Goal: Transaction & Acquisition: Purchase product/service

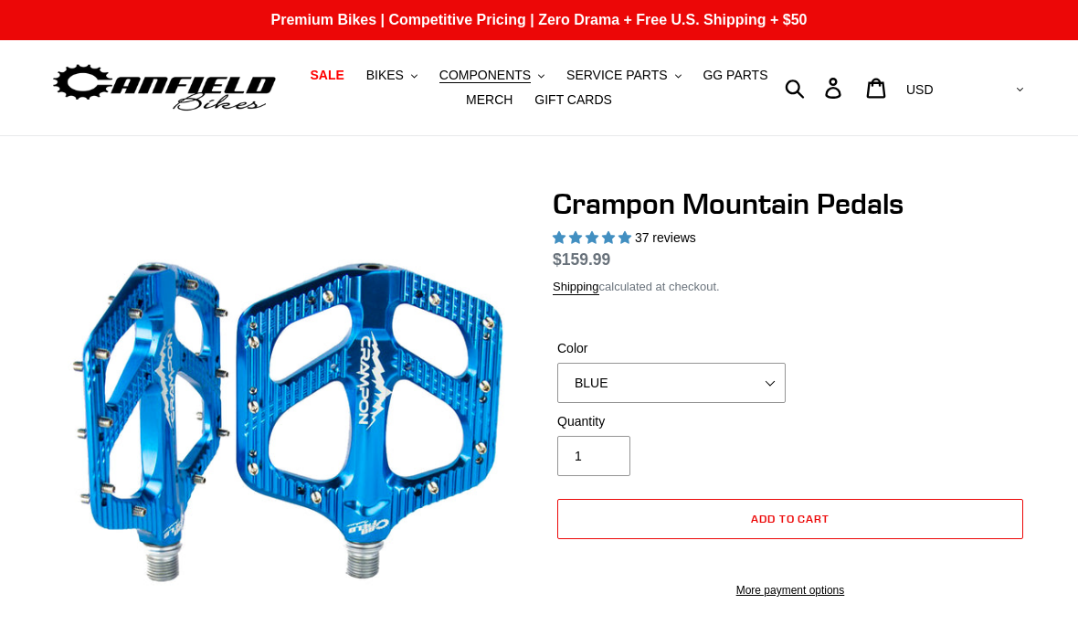
select select "highest-rating"
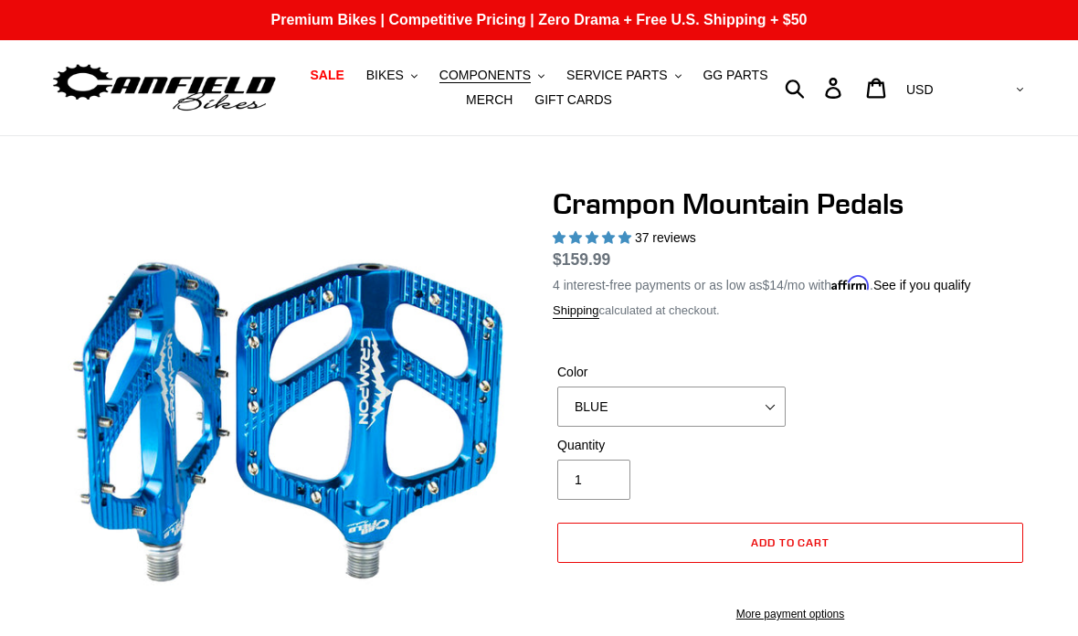
click at [500, 84] on button "COMPONENTS .cls-1{fill:#231f20}" at bounding box center [491, 75] width 123 height 25
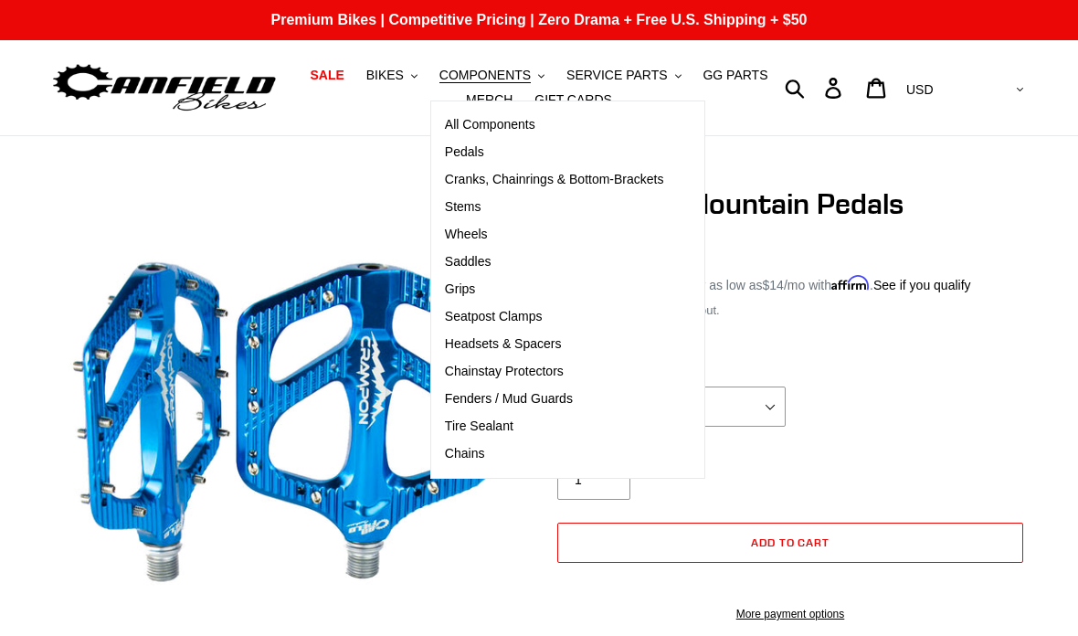
click at [476, 268] on span "Saddles" at bounding box center [468, 262] width 47 height 16
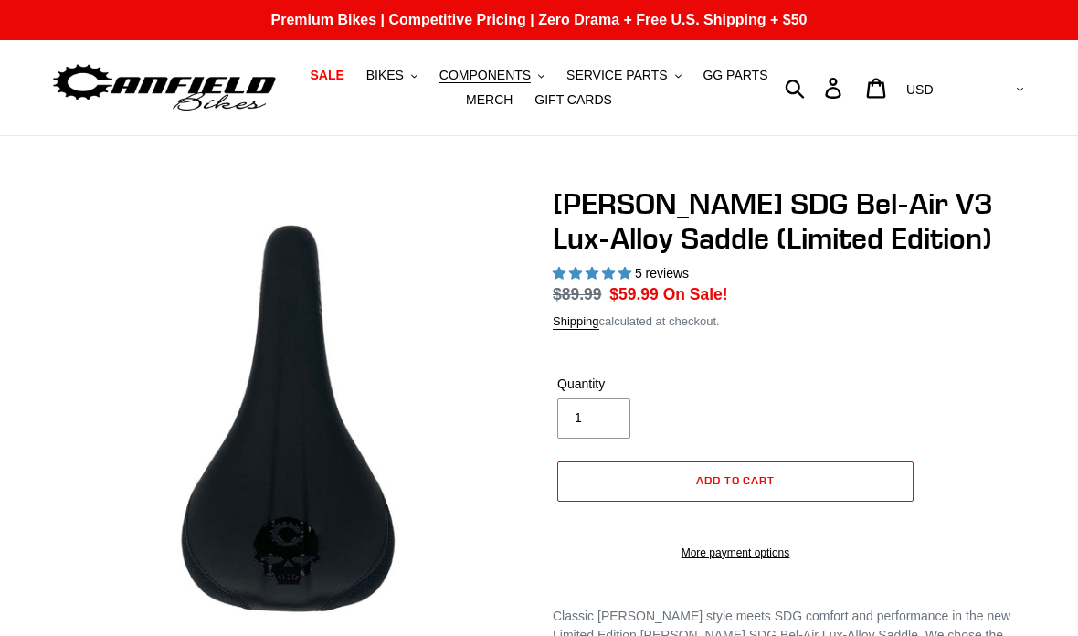
select select "highest-rating"
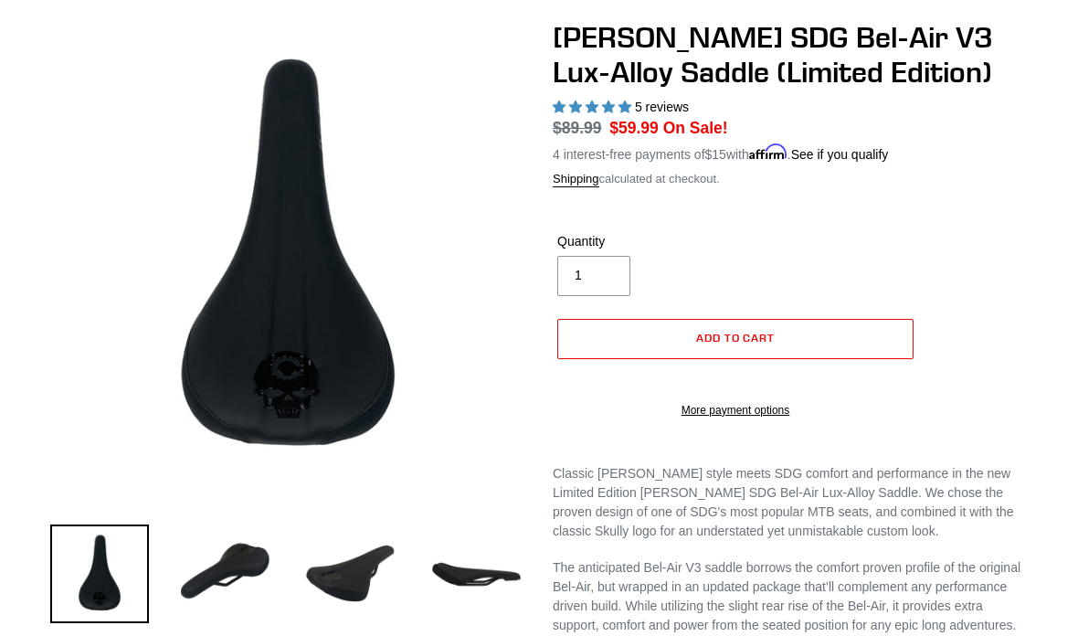
scroll to position [247, 0]
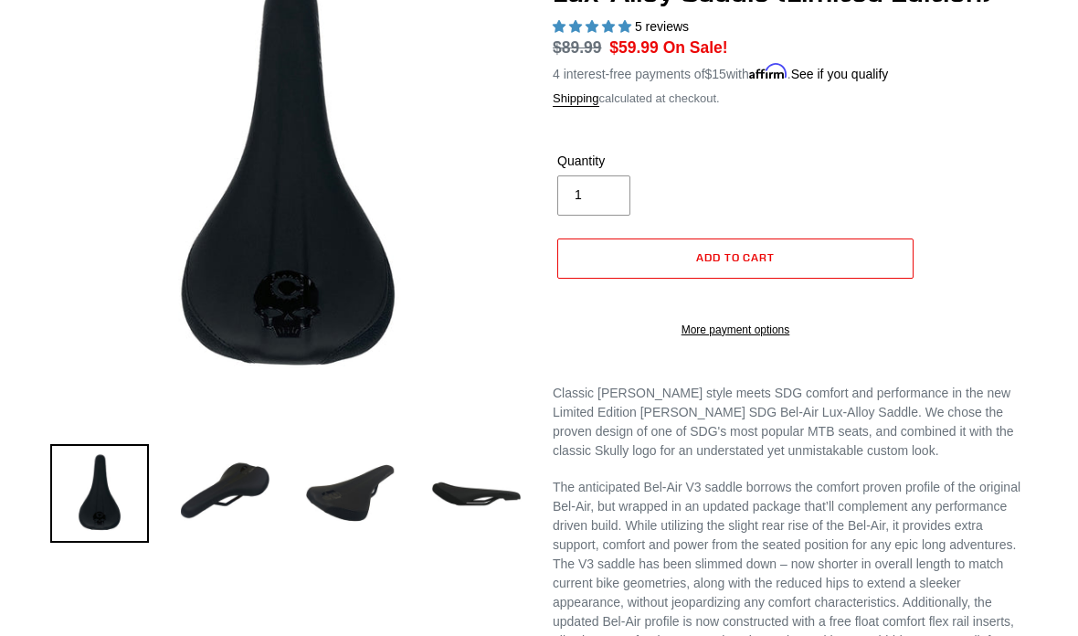
click at [212, 489] on img at bounding box center [225, 493] width 99 height 99
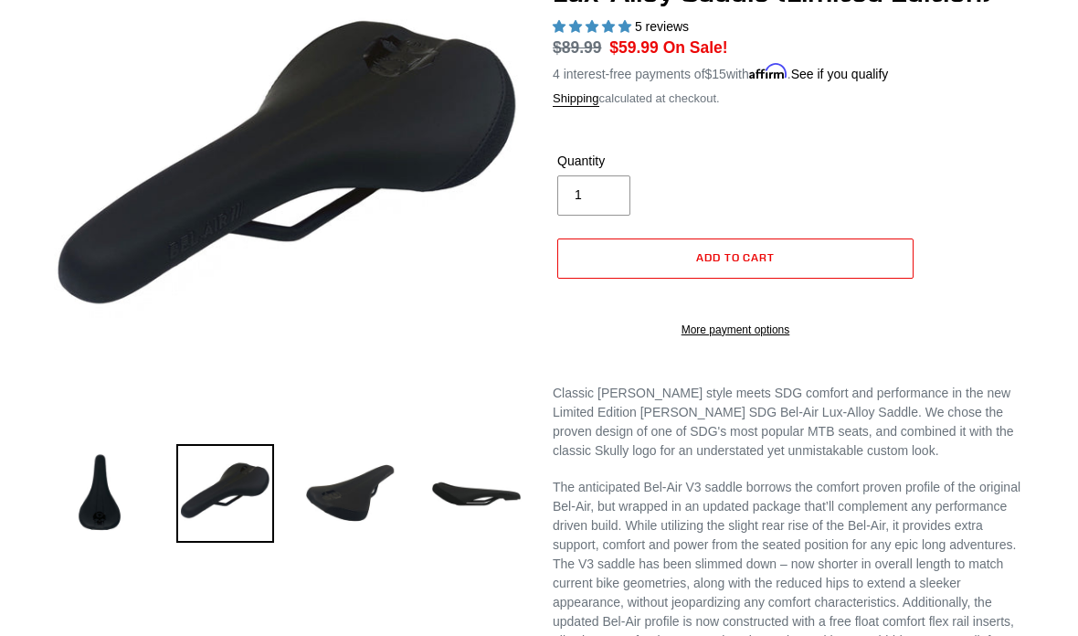
click at [348, 507] on img at bounding box center [350, 493] width 99 height 99
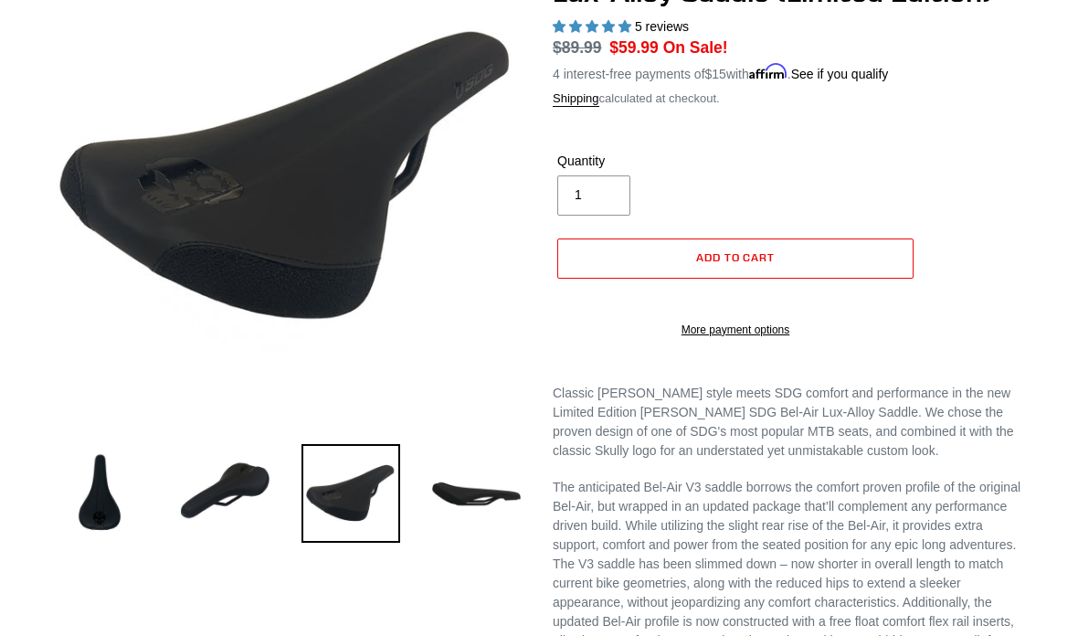
click at [1057, 117] on div "Previous slide" at bounding box center [539, 444] width 1078 height 1009
click at [222, 496] on img at bounding box center [225, 493] width 99 height 99
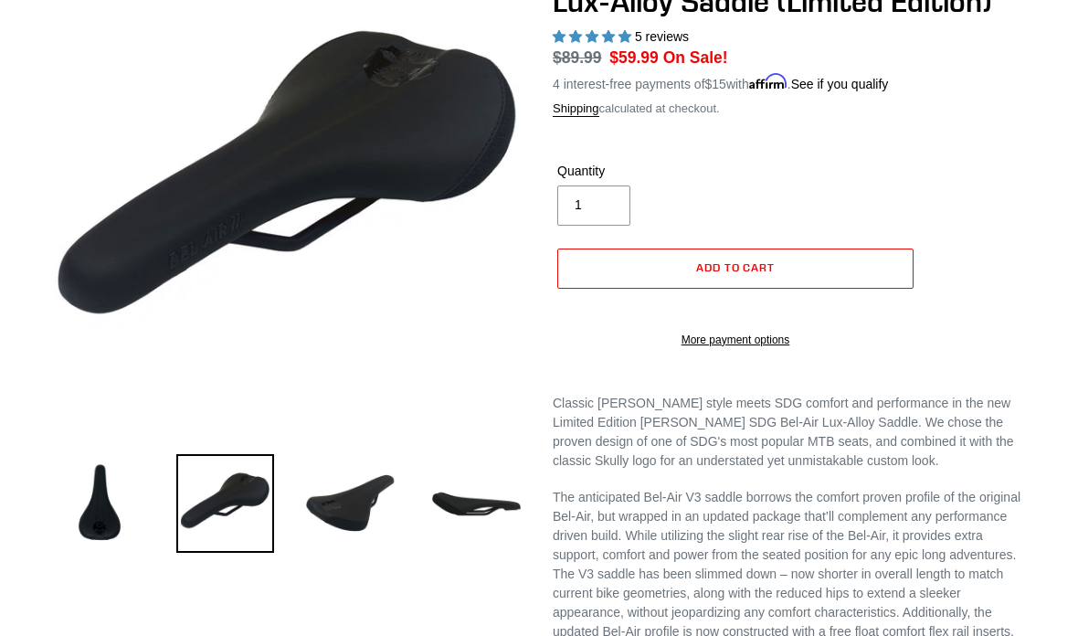
scroll to position [177, 0]
